Goal: Navigation & Orientation: Understand site structure

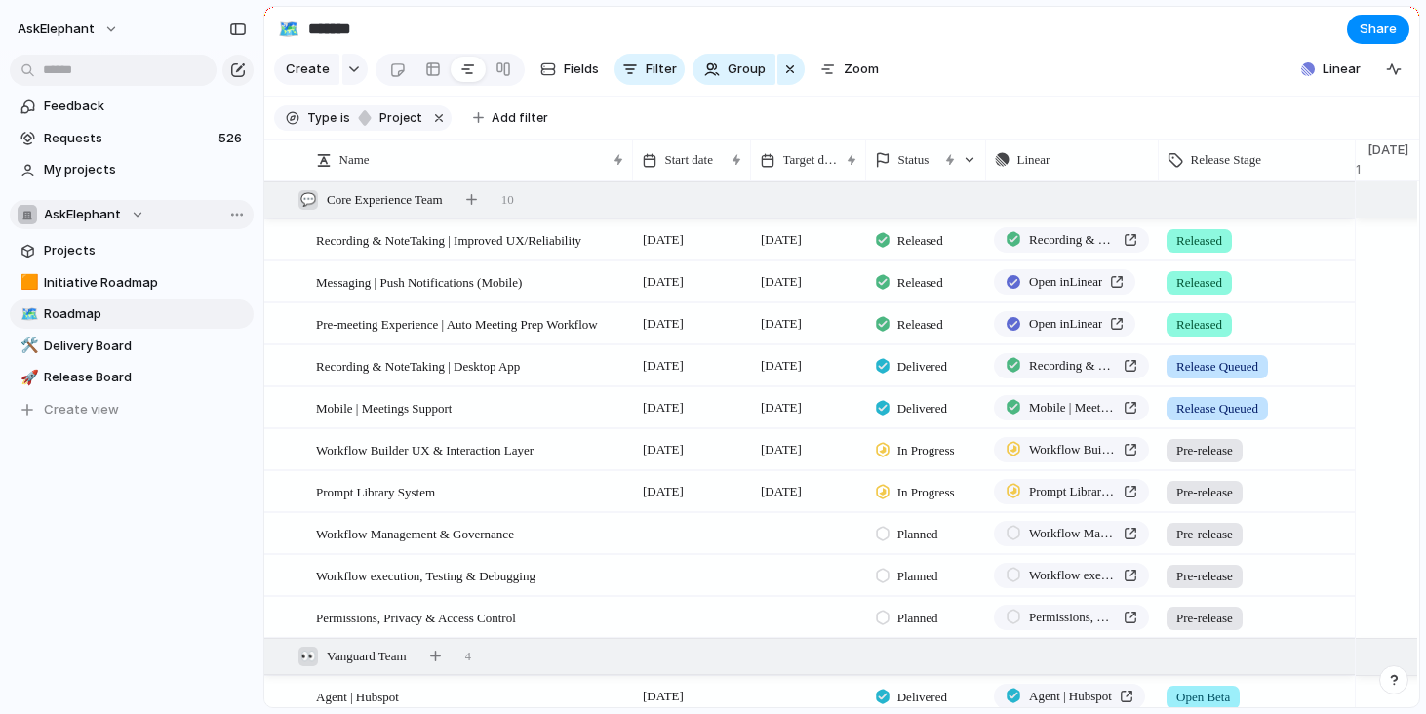
click at [97, 213] on span "AskElephant" at bounding box center [82, 215] width 77 height 20
click at [375, 251] on span "Recording & NoteTaking | Improved UX/Reliability" at bounding box center [448, 239] width 265 height 22
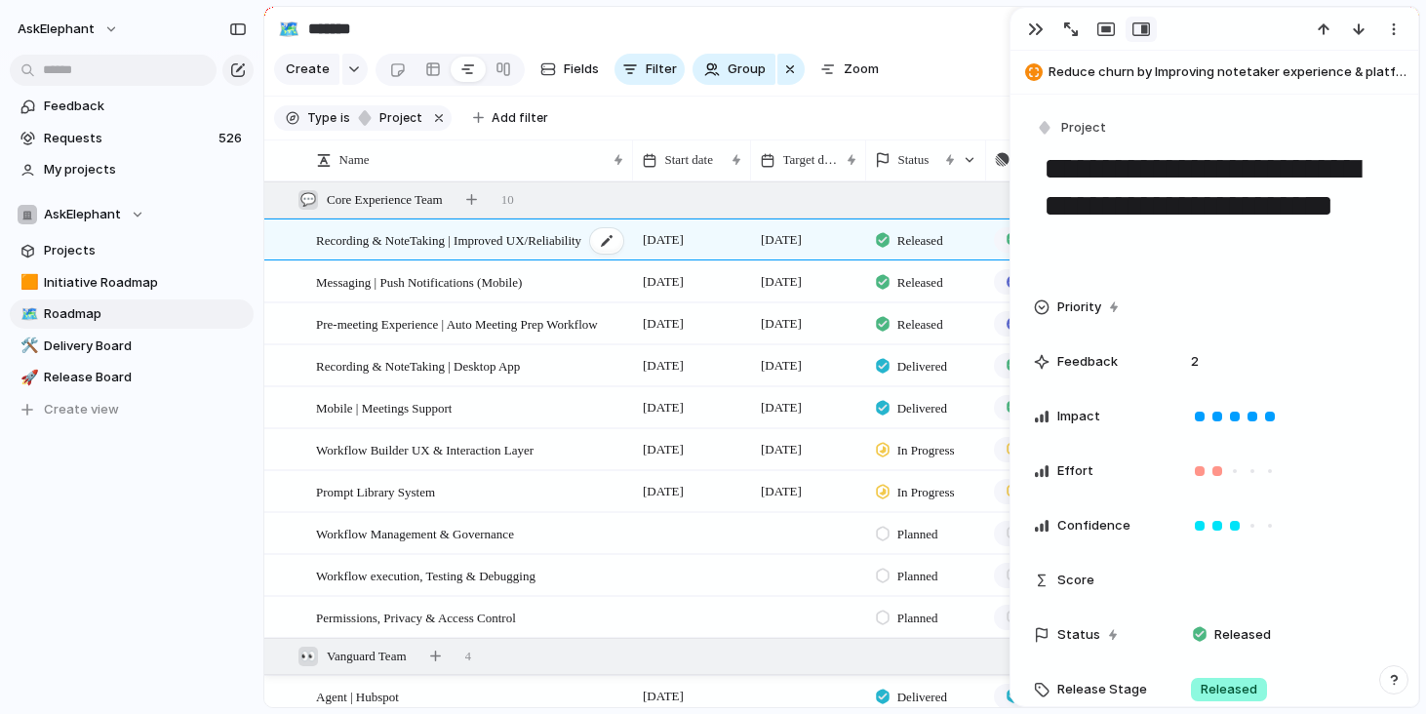
click at [375, 251] on span "Recording & NoteTaking | Improved UX/Reliability" at bounding box center [448, 239] width 265 height 22
click at [1035, 32] on div "button" at bounding box center [1036, 29] width 16 height 16
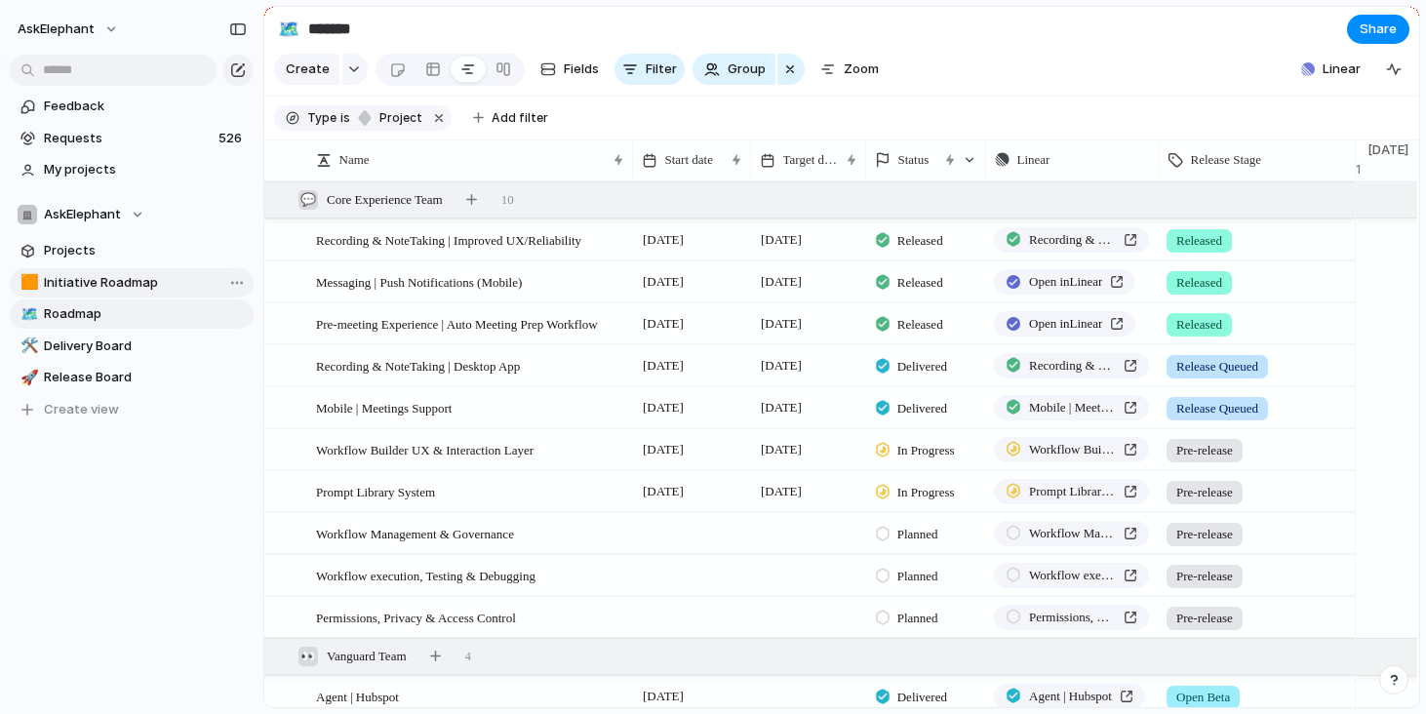
click at [108, 276] on span "Initiative Roadmap" at bounding box center [145, 283] width 203 height 20
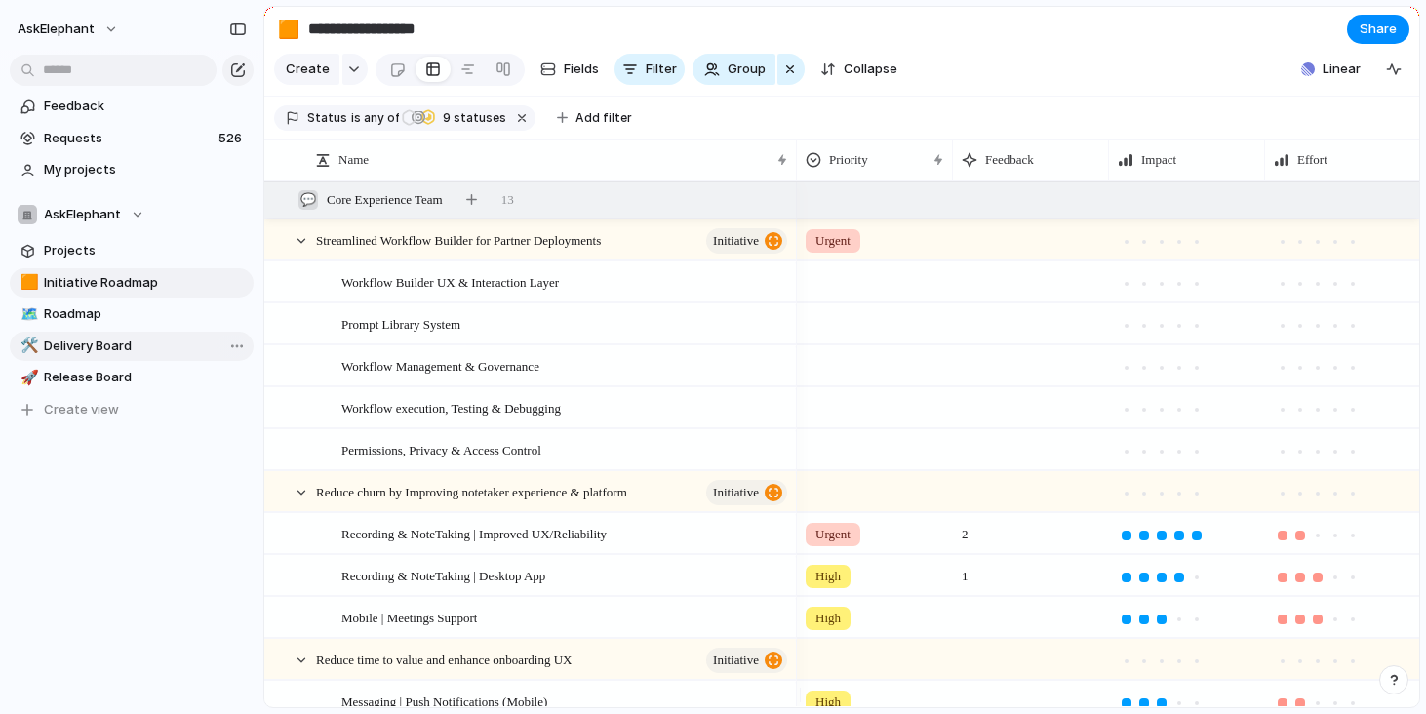
click at [98, 355] on span "Delivery Board" at bounding box center [145, 346] width 203 height 20
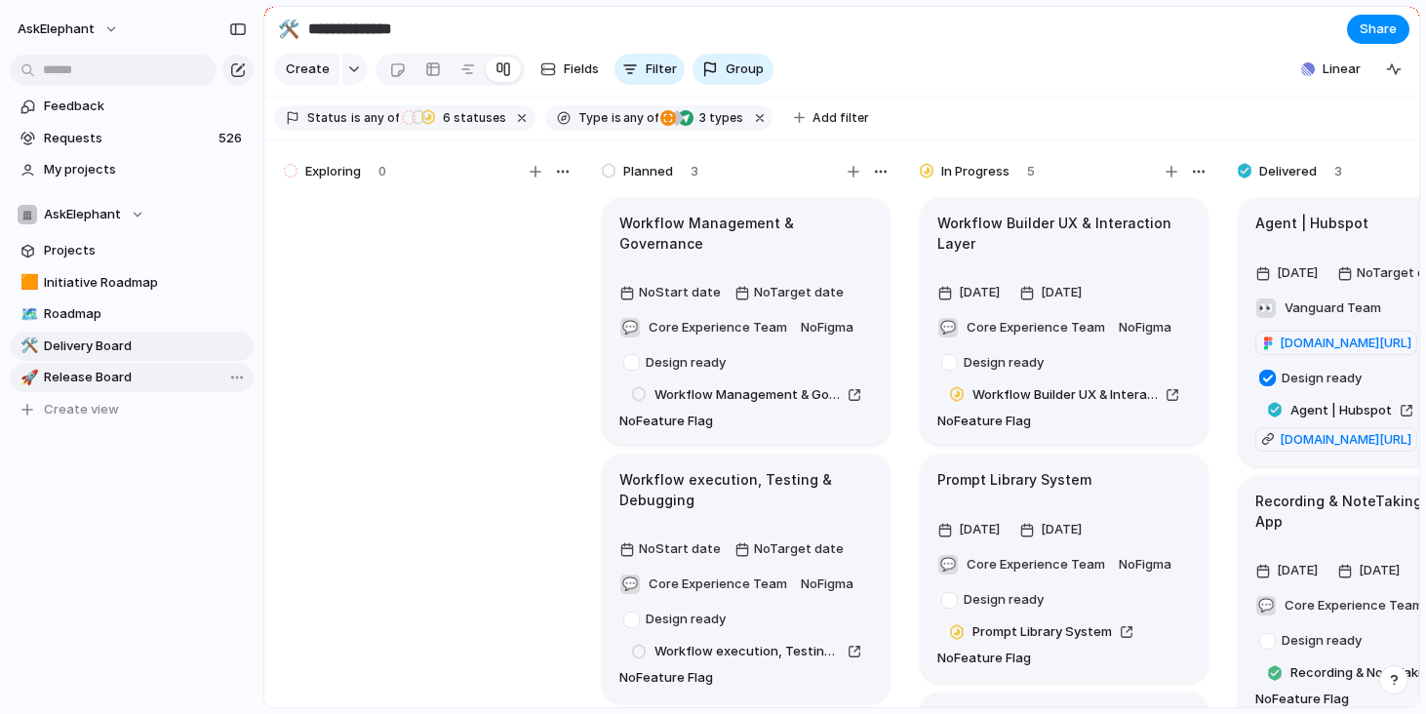
click at [99, 386] on span "Release Board" at bounding box center [145, 378] width 203 height 20
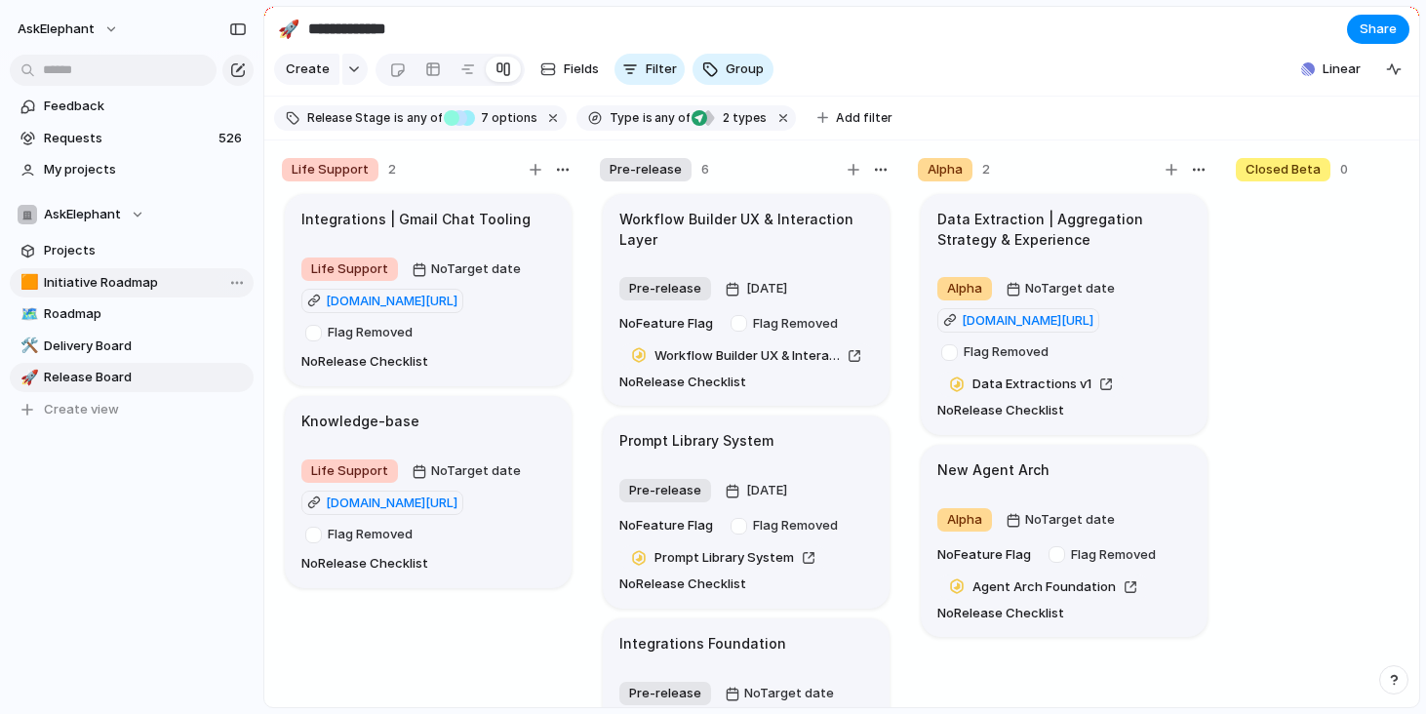
click at [98, 291] on span "Initiative Roadmap" at bounding box center [145, 283] width 203 height 20
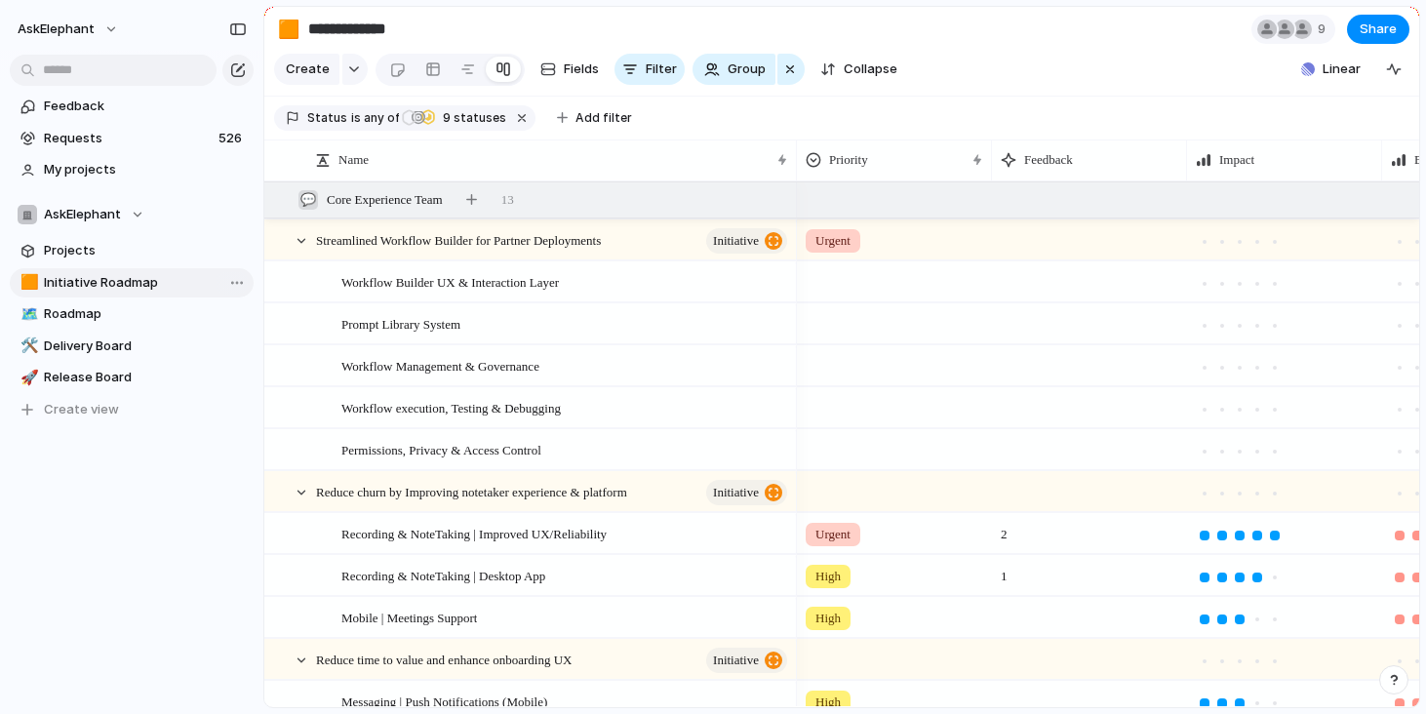
type input "**********"
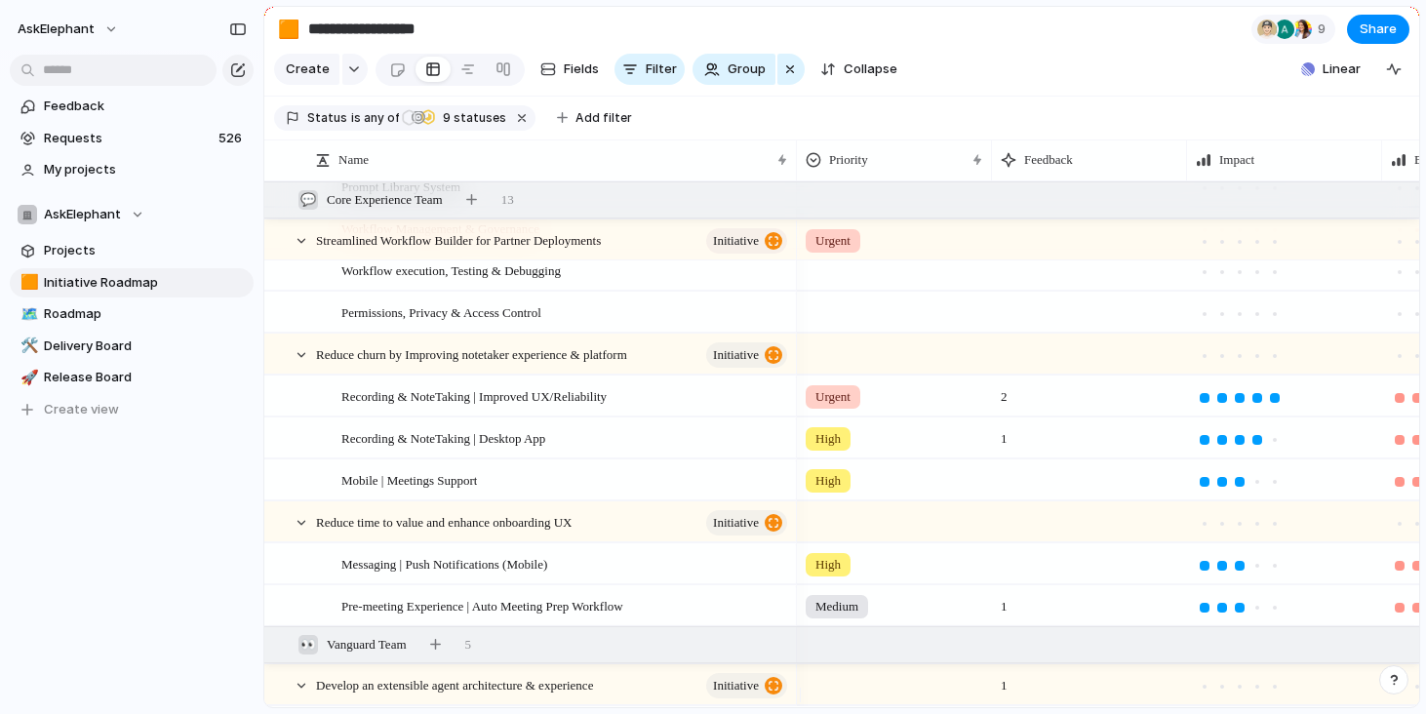
scroll to position [440, 0]
